Goal: Communication & Community: Ask a question

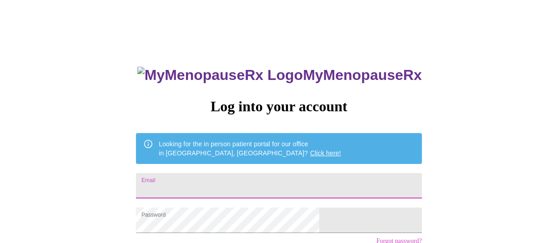
click at [215, 191] on input "Email" at bounding box center [278, 185] width 285 height 25
type input "[EMAIL_ADDRESS][DOMAIN_NAME]"
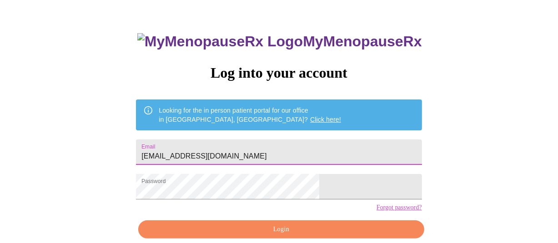
scroll to position [76, 0]
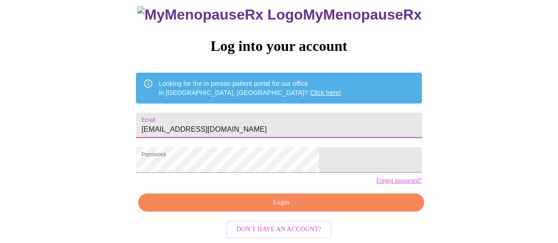
click at [272, 188] on div "MyMenopauseRx Log into your account Looking for the in person patient portal fo…" at bounding box center [279, 113] width 304 height 243
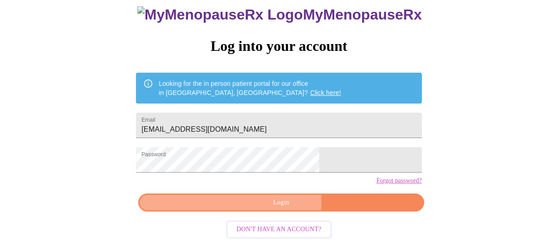
click at [272, 203] on span "Login" at bounding box center [281, 202] width 265 height 11
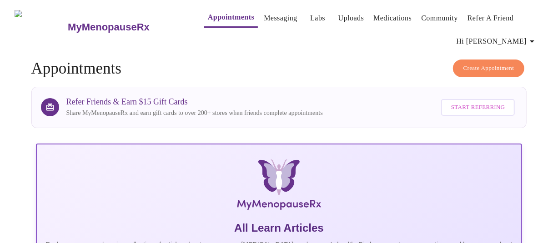
click at [264, 13] on link "Messaging" at bounding box center [280, 18] width 33 height 13
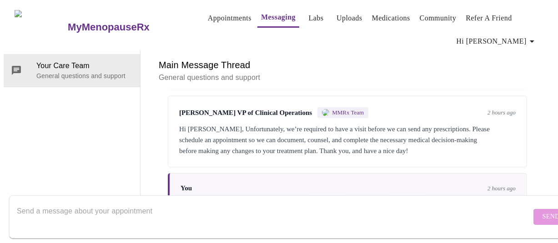
scroll to position [603, 0]
click at [230, 221] on textarea "Send a message about your appointment" at bounding box center [274, 216] width 514 height 29
click at [270, 213] on textarea "Send a message about your appointment" at bounding box center [274, 216] width 514 height 29
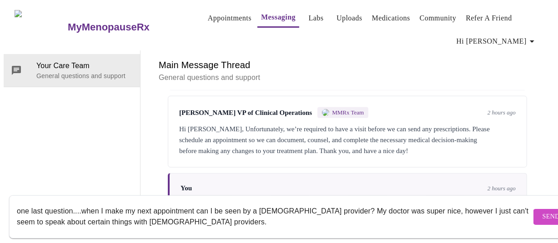
type textarea "one last question....when I make my next appointment can I be seen by a [DEMOGR…"
